Goal: Task Accomplishment & Management: Use online tool/utility

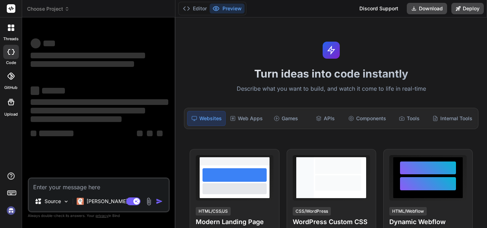
type textarea "x"
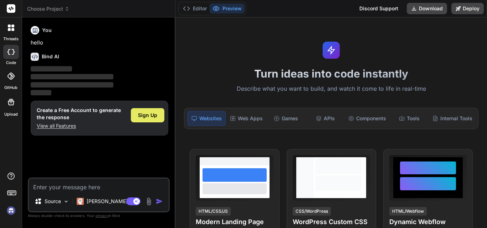
click at [146, 113] on span "Sign Up" at bounding box center [147, 115] width 19 height 7
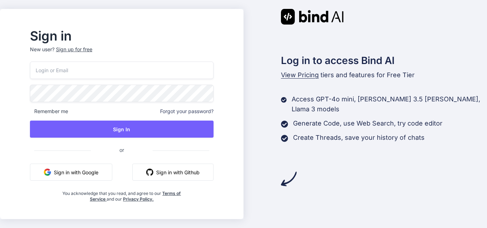
click at [114, 72] on input "email" at bounding box center [121, 70] width 183 height 17
type input "sanguu536@gmail.com"
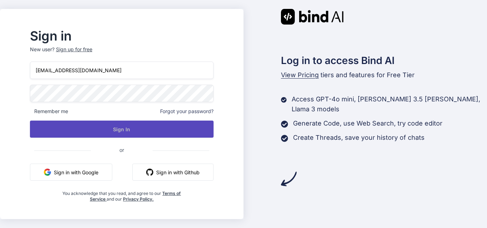
click at [154, 130] on button "Sign In" at bounding box center [121, 129] width 183 height 17
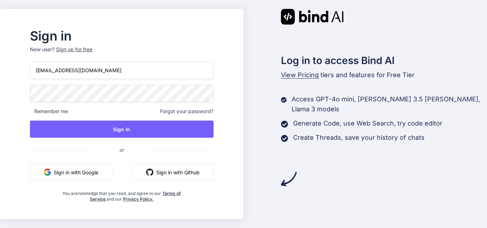
click at [86, 176] on button "Sign in with Google" at bounding box center [71, 172] width 82 height 17
click at [117, 68] on input "sanguu536@gmail.com" at bounding box center [121, 70] width 183 height 17
